Goal: Navigation & Orientation: Find specific page/section

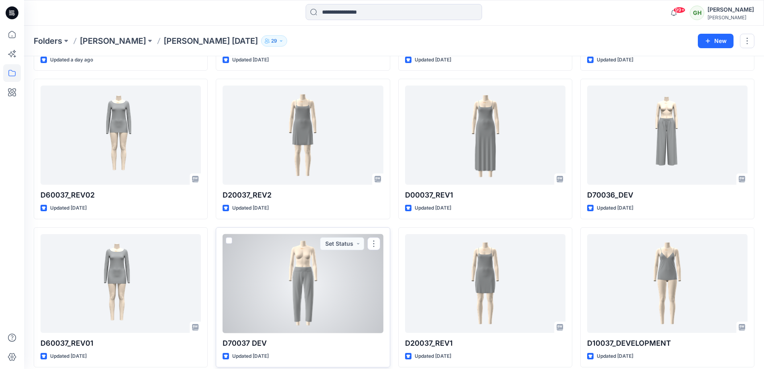
scroll to position [146, 0]
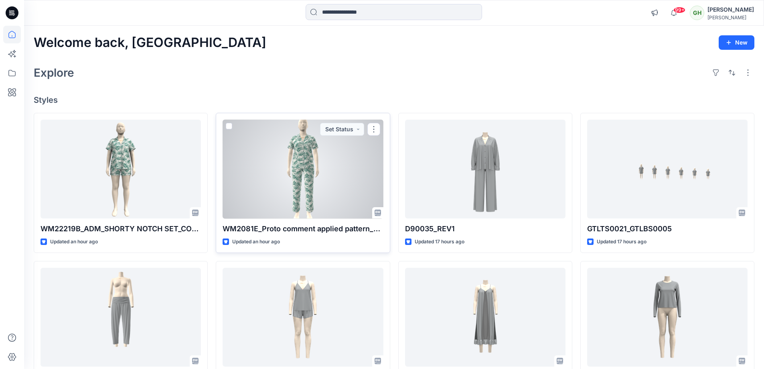
click at [327, 179] on div at bounding box center [303, 168] width 160 height 99
click at [330, 205] on div at bounding box center [303, 168] width 160 height 99
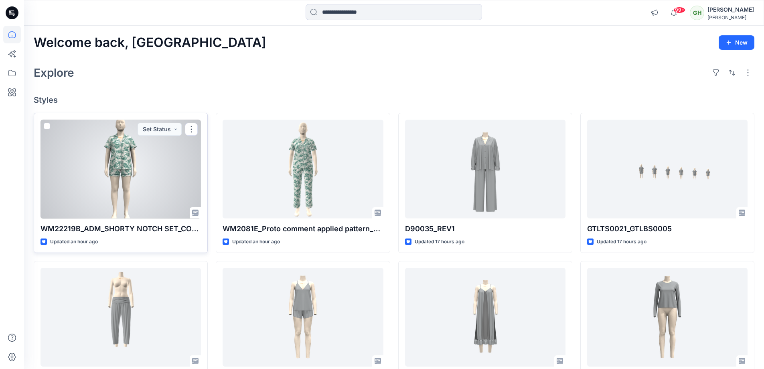
click at [156, 176] on div at bounding box center [120, 168] width 160 height 99
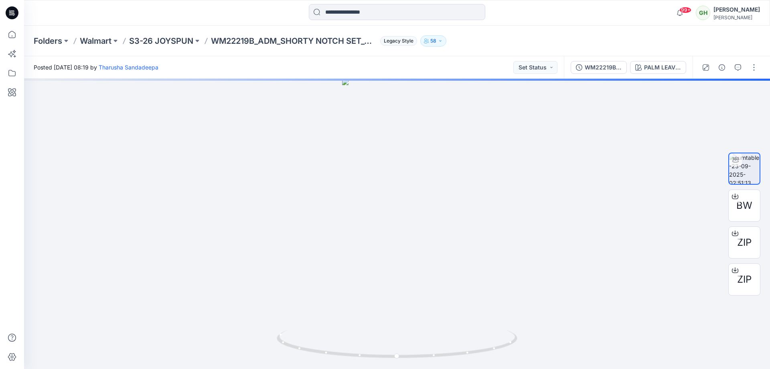
drag, startPoint x: 520, startPoint y: 36, endPoint x: 514, endPoint y: 33, distance: 6.7
click at [520, 36] on div "Folders Walmart S3-26 JOYSPUN WM22219B_ADM_SHORTY NOTCH SET_COLORWAY_REV1 Legac…" at bounding box center [366, 40] width 664 height 11
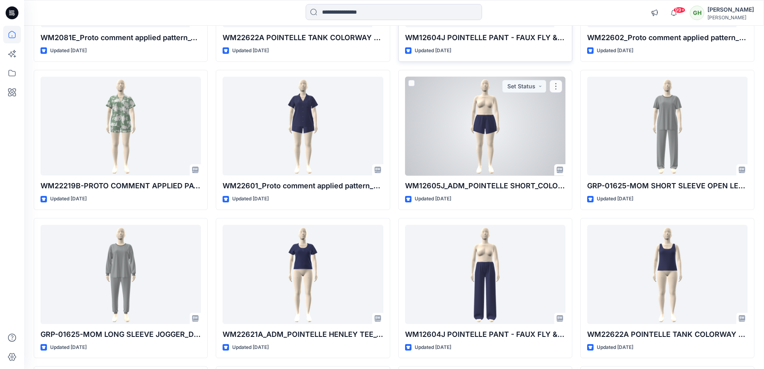
scroll to position [5468, 0]
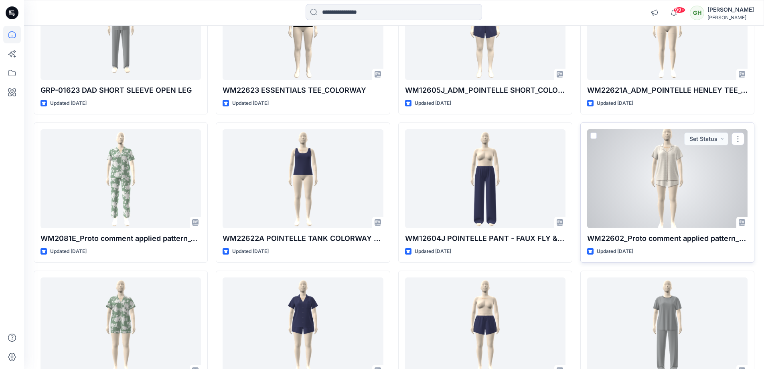
click at [632, 146] on div at bounding box center [667, 178] width 160 height 99
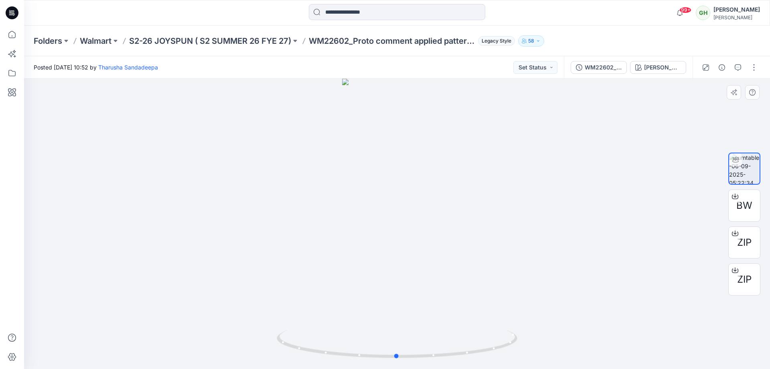
click at [491, 269] on div at bounding box center [397, 224] width 746 height 290
drag, startPoint x: 517, startPoint y: 349, endPoint x: 308, endPoint y: 342, distance: 209.4
click at [308, 342] on icon at bounding box center [398, 345] width 243 height 30
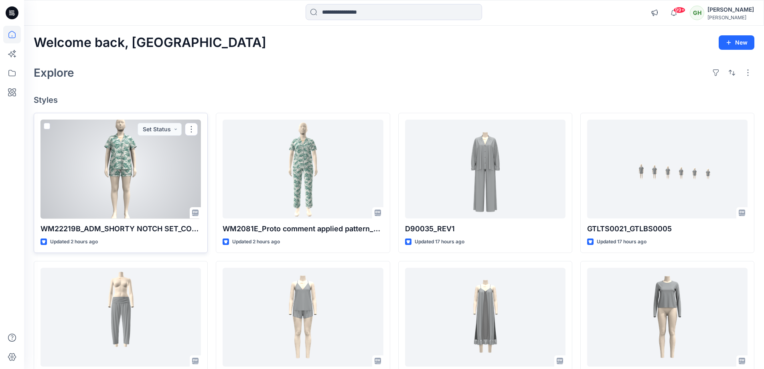
click at [135, 157] on div at bounding box center [120, 168] width 160 height 99
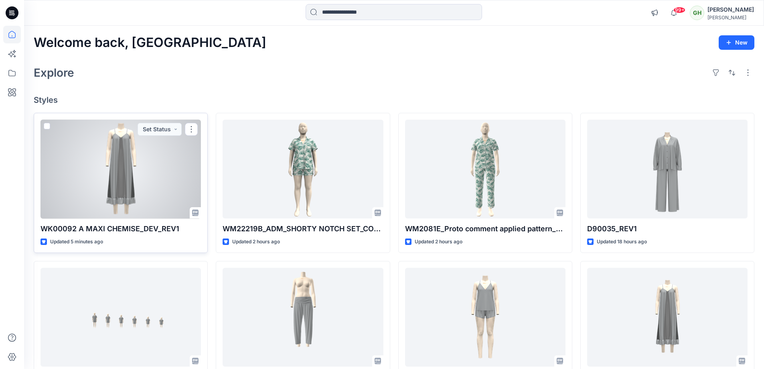
click at [110, 150] on div at bounding box center [120, 168] width 160 height 99
